Goal: Navigation & Orientation: Find specific page/section

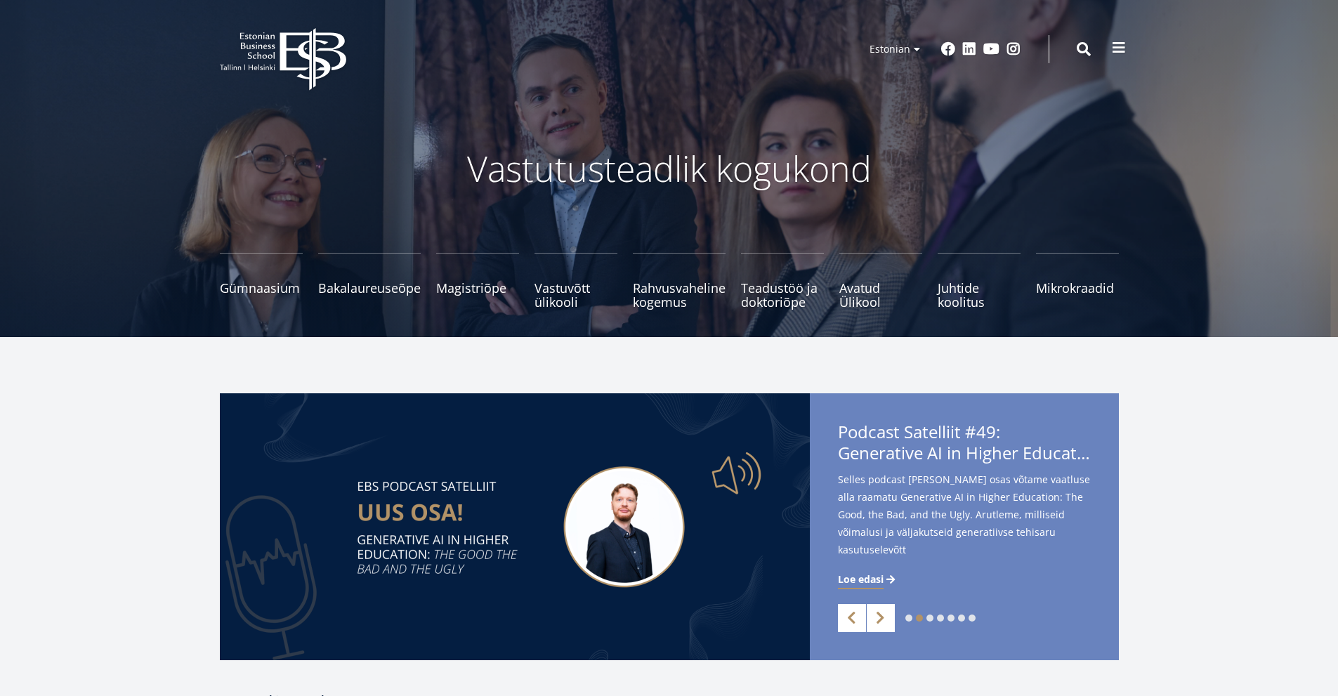
click at [1126, 55] on button at bounding box center [1119, 48] width 28 height 28
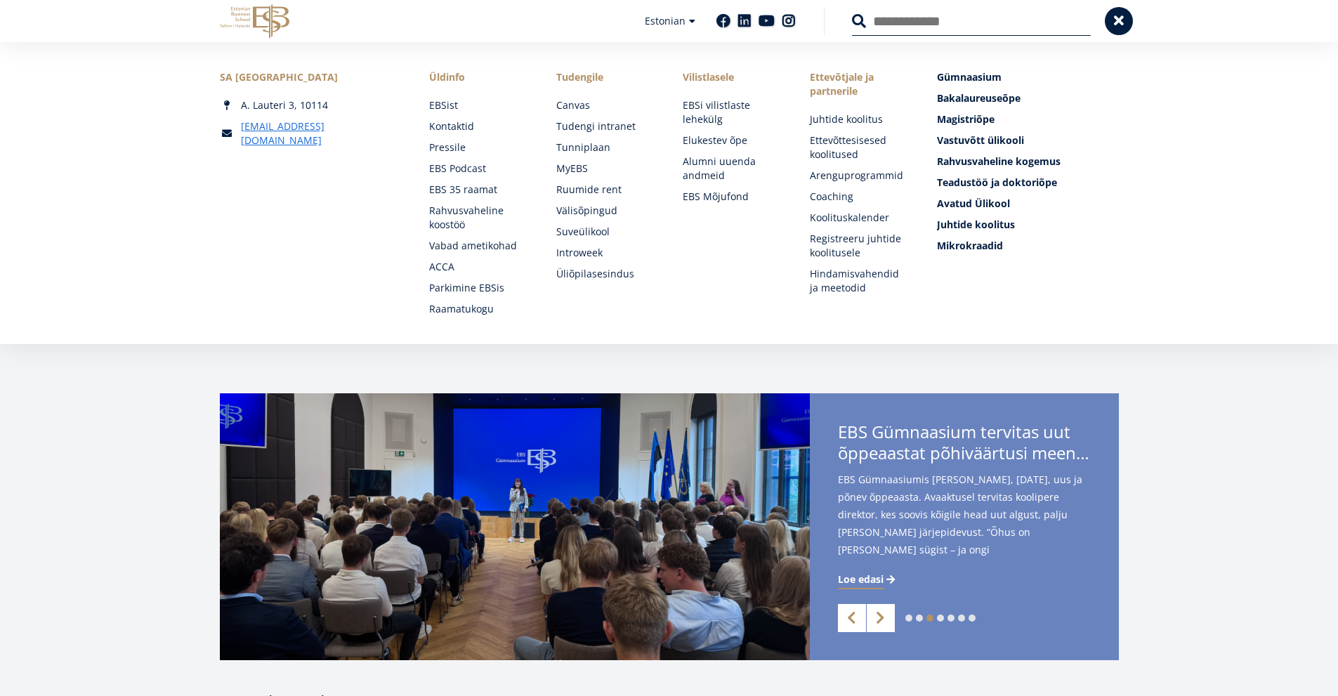
click at [1109, 35] on div "EBS Logo Created with Sketch. Kasutaja konto menüü Admin Estonian Estonian Engl…" at bounding box center [670, 21] width 1012 height 42
click at [1116, 28] on button at bounding box center [1119, 20] width 28 height 28
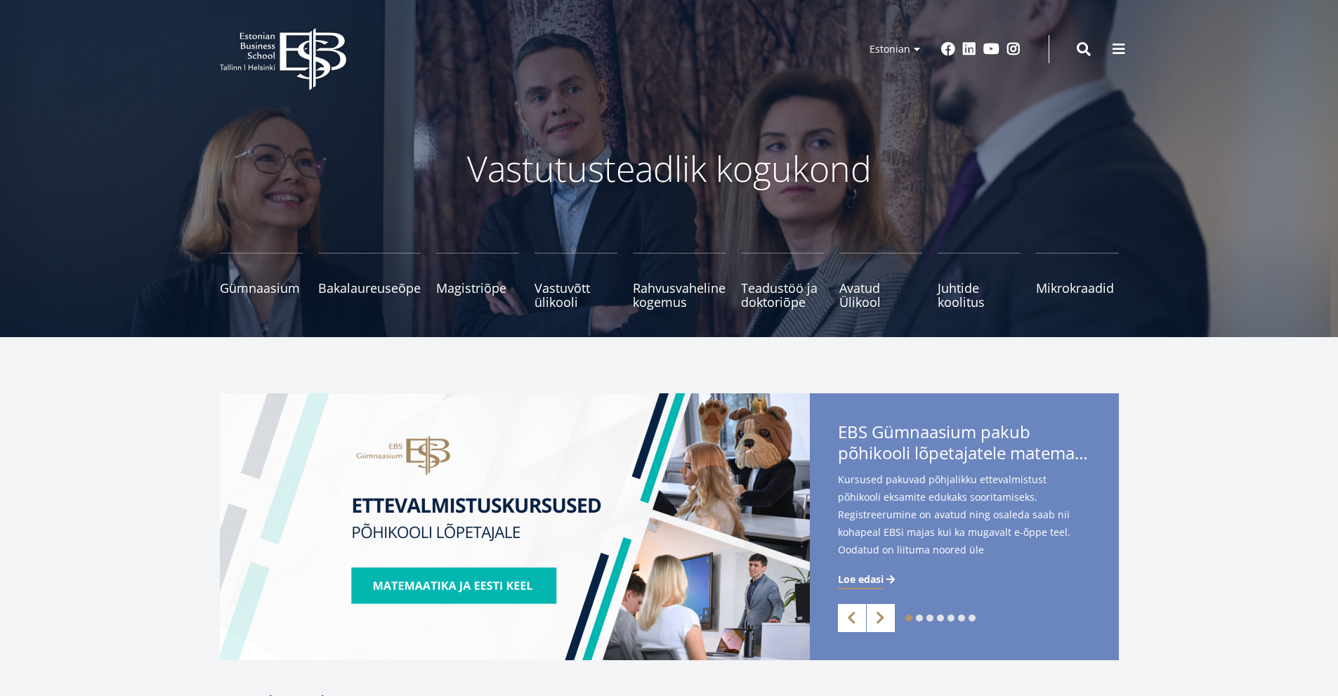
click at [1118, 49] on span at bounding box center [1119, 48] width 14 height 14
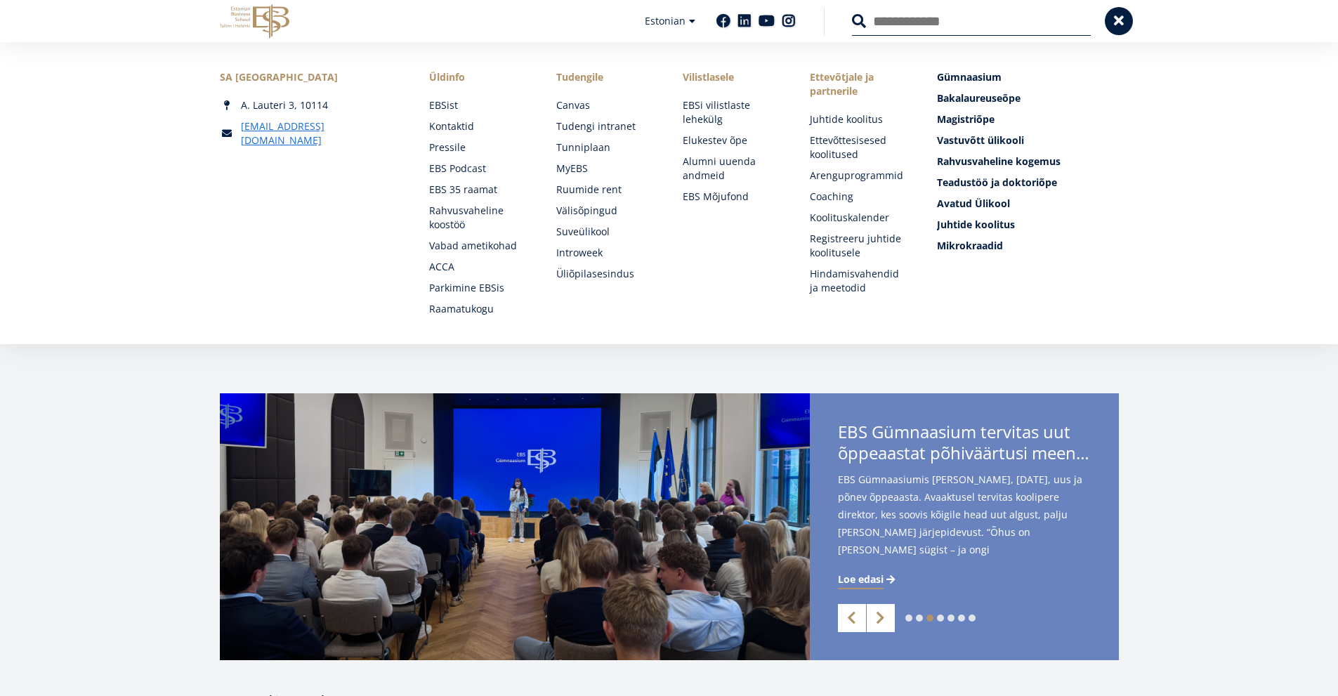
click at [1110, 278] on div "Esiletõstetud menüü Gümnaasium Tutvu ja registreeru Bakalaureuseõpe Tutvu ja re…" at bounding box center [1027, 193] width 181 height 246
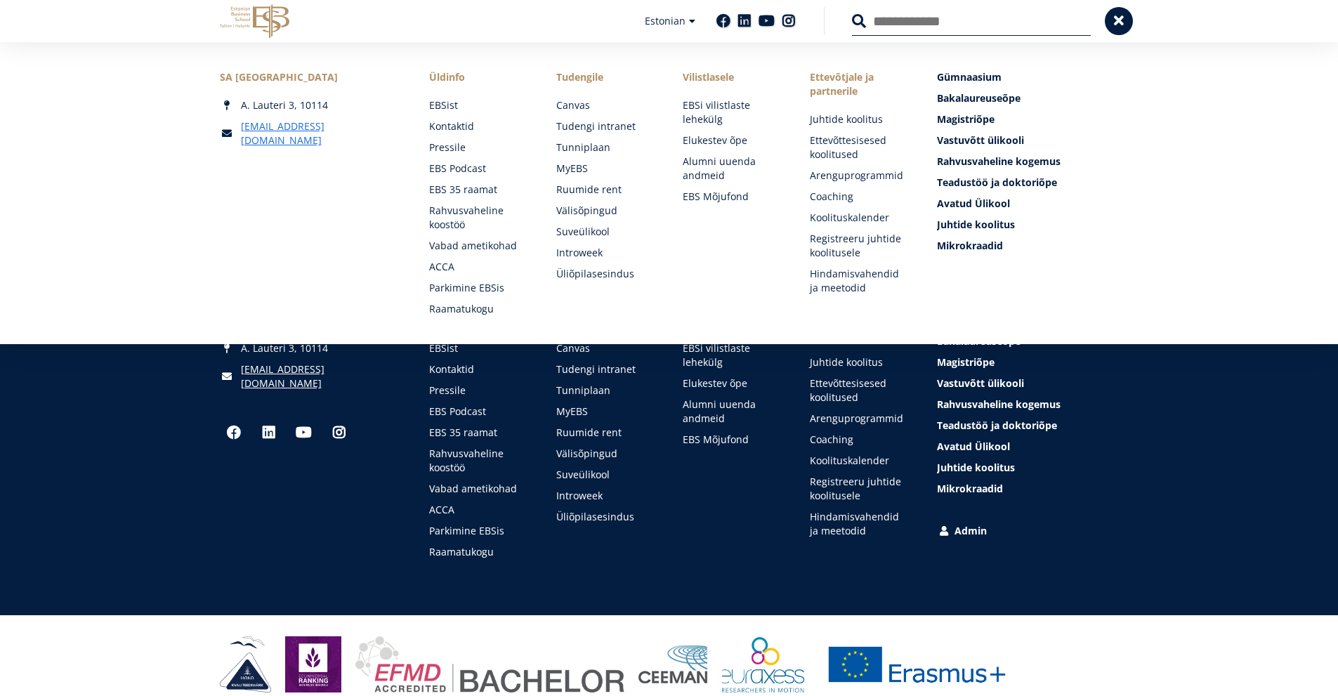
scroll to position [1801, 0]
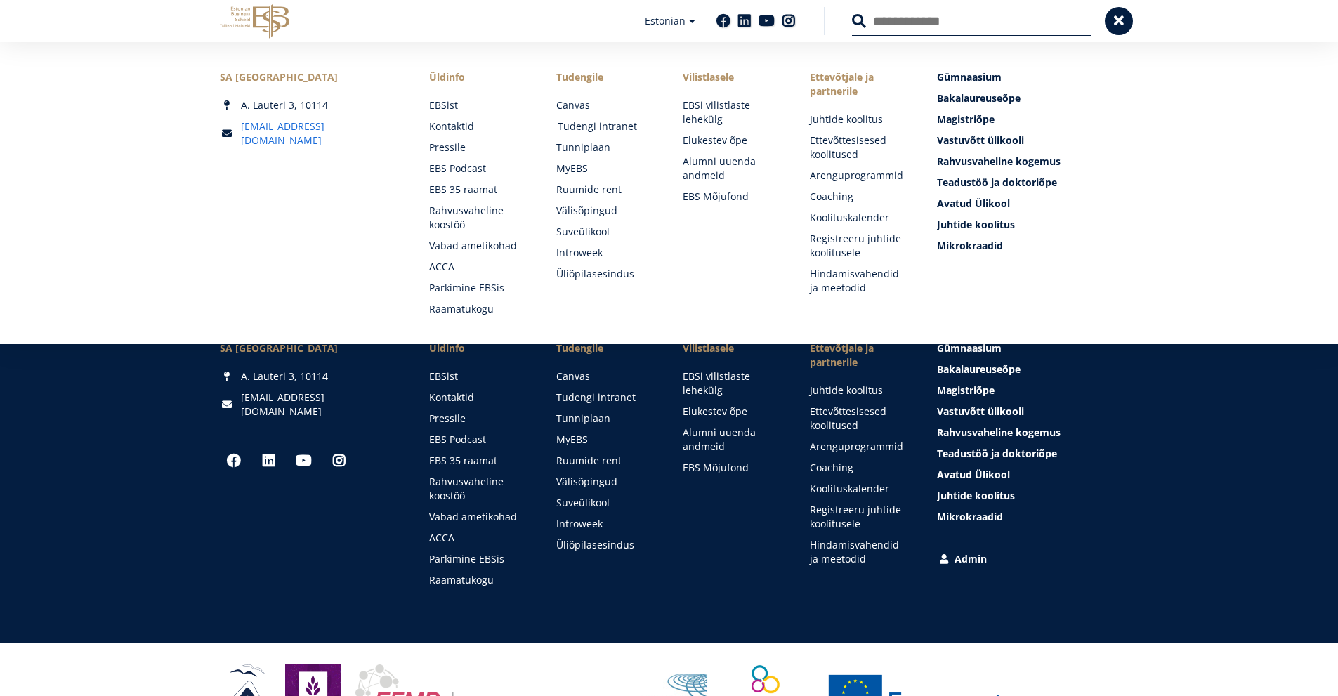
click at [584, 133] on link "Tudengi intranet" at bounding box center [607, 126] width 99 height 14
